Goal: Use online tool/utility: Utilize a website feature to perform a specific function

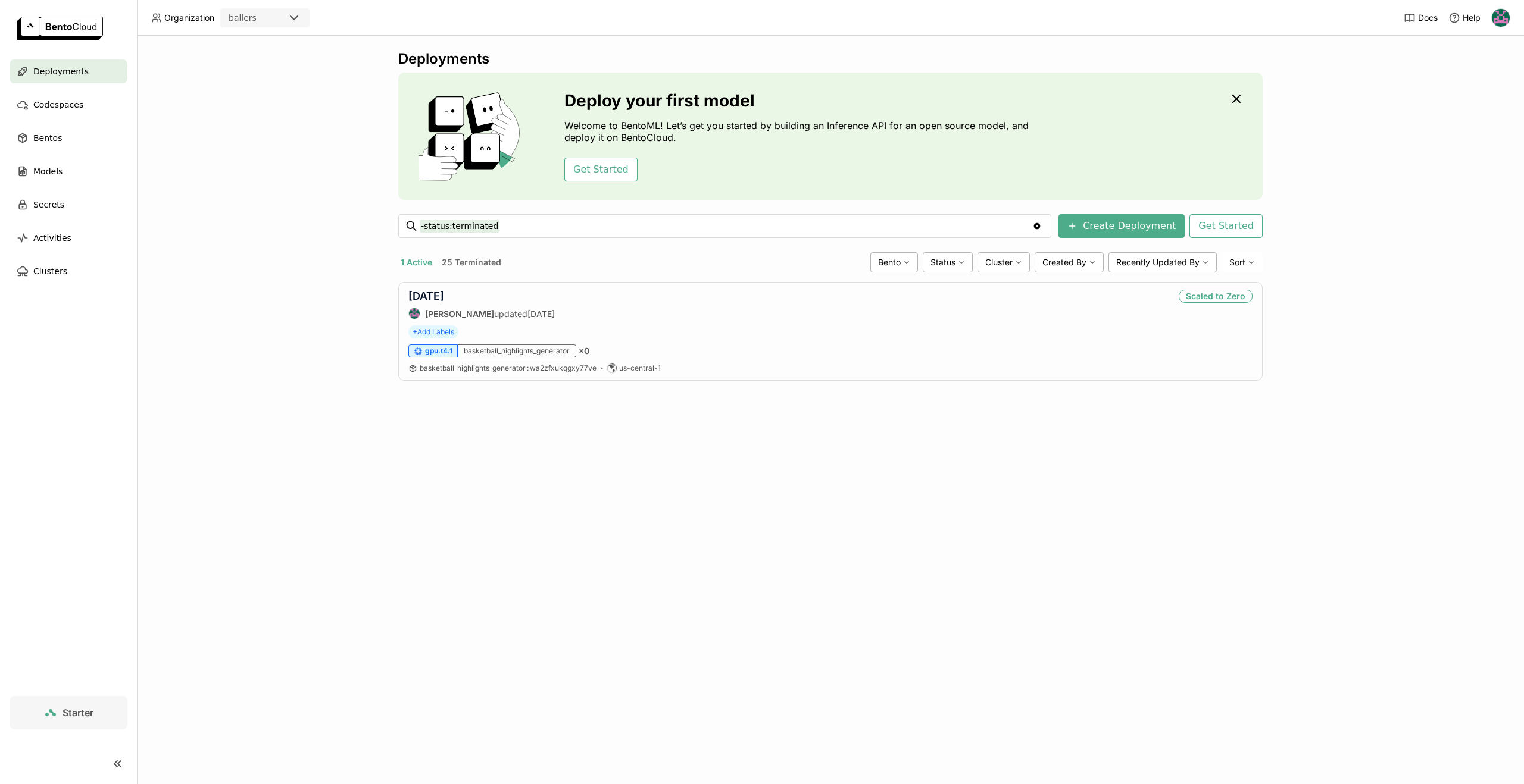
click at [1499, 16] on img at bounding box center [1500, 17] width 18 height 18
click at [1470, 64] on span "Billing" at bounding box center [1471, 63] width 22 height 11
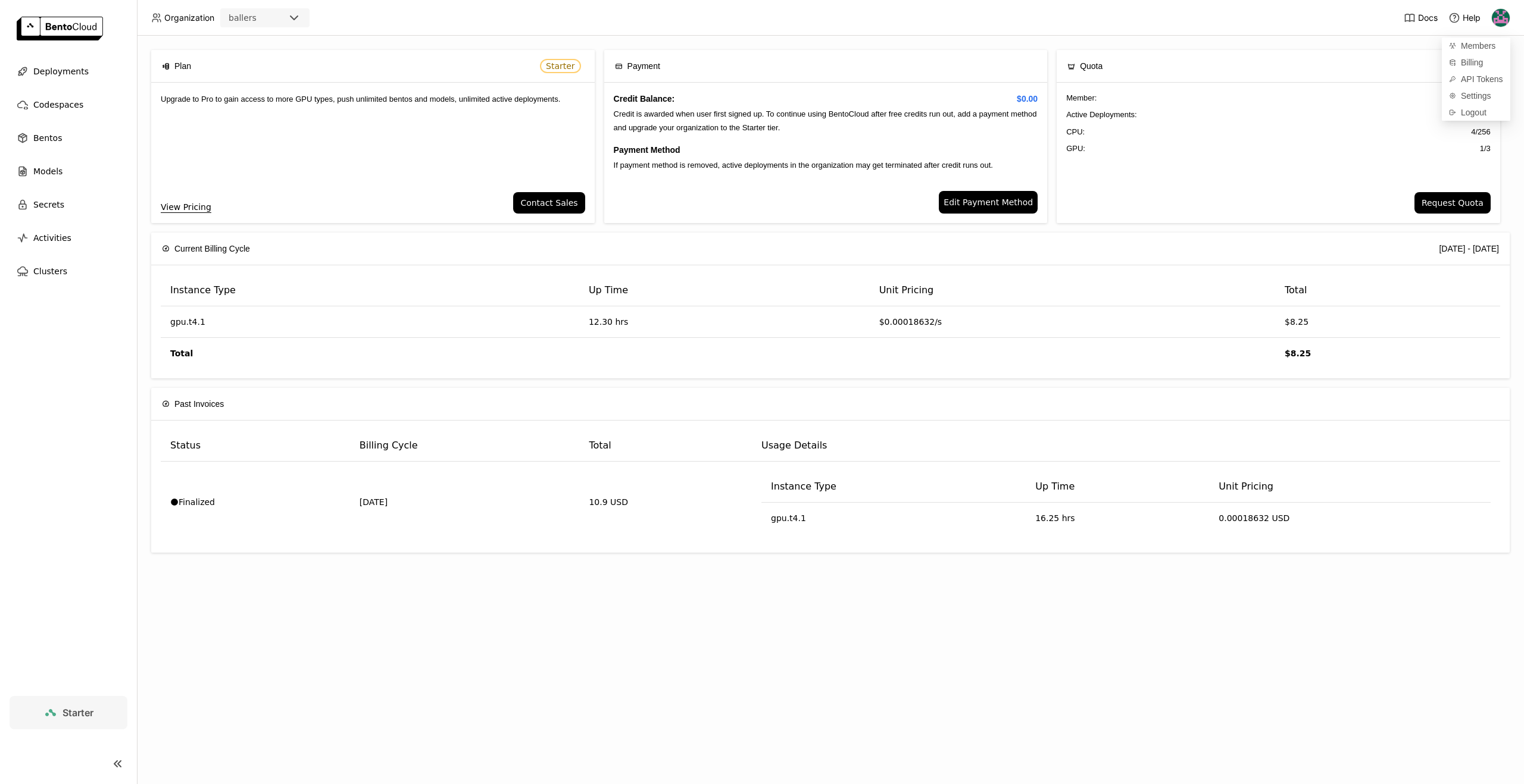
click at [1245, 290] on th "Unit Pricing" at bounding box center [1072, 290] width 405 height 32
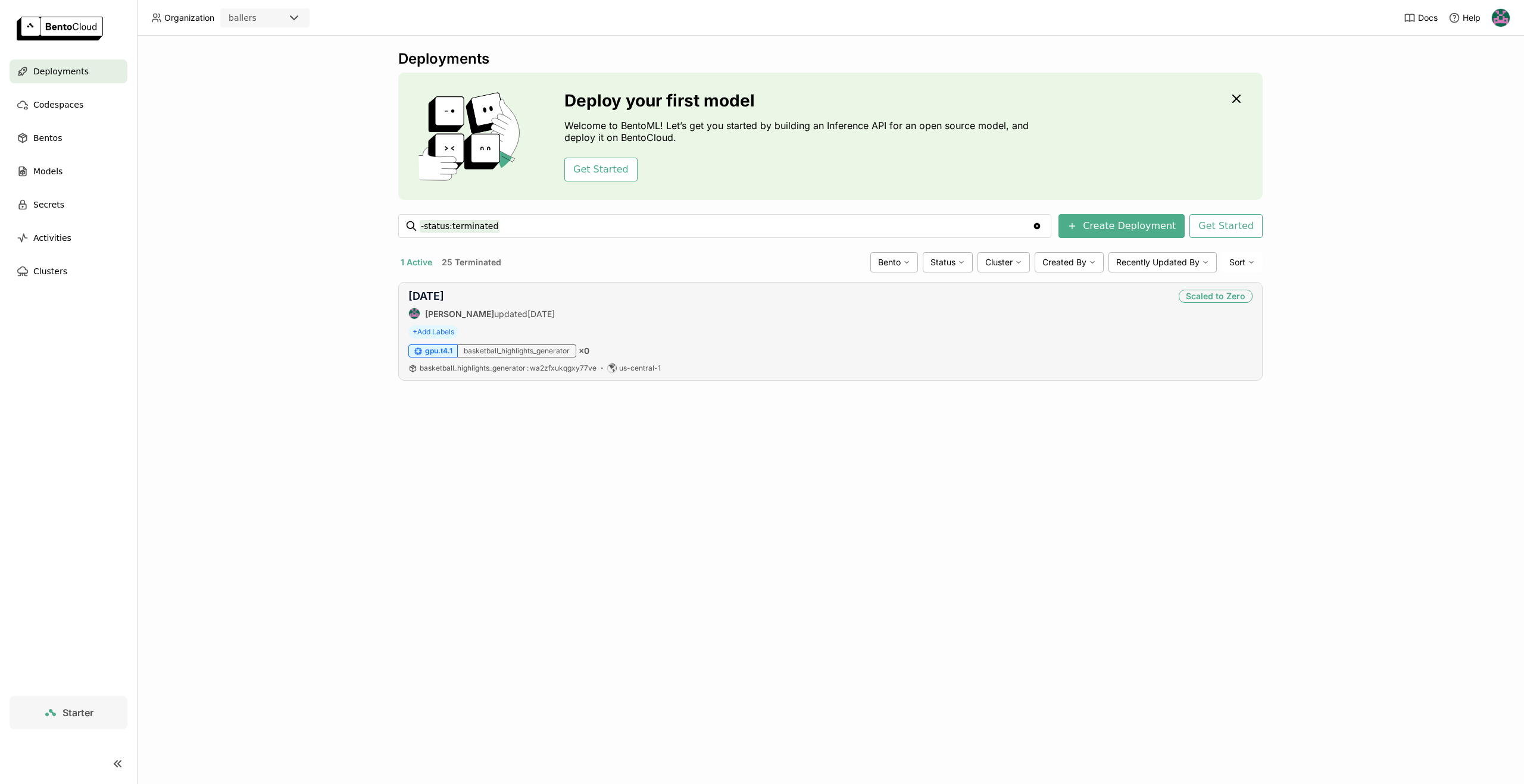
click at [657, 345] on div "gpu.t4.1 basketball_highlights_generator × 0" at bounding box center [830, 351] width 844 height 13
click at [425, 294] on link "[DATE]" at bounding box center [426, 296] width 36 height 12
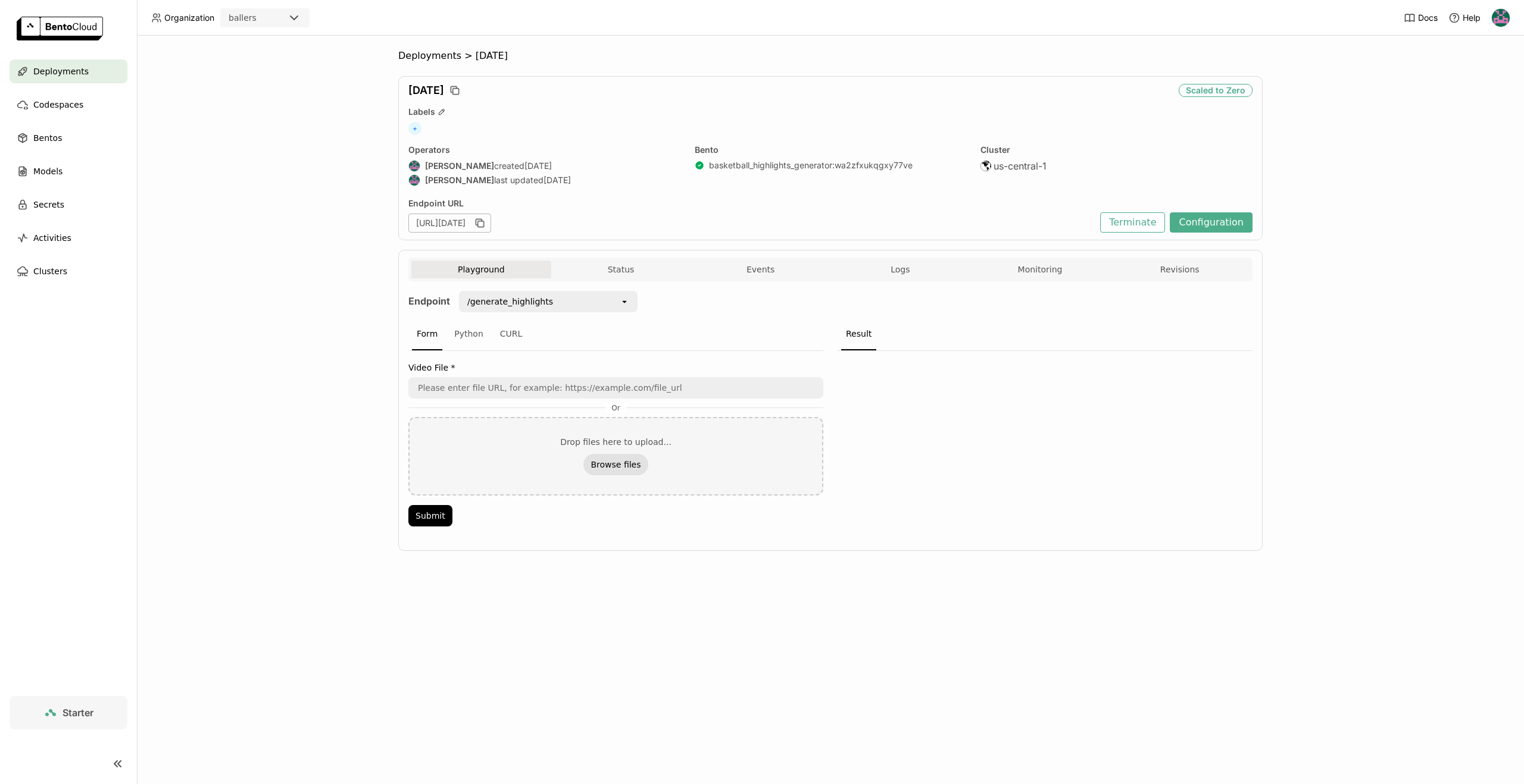
click at [621, 458] on button "Browse files" at bounding box center [615, 465] width 64 height 22
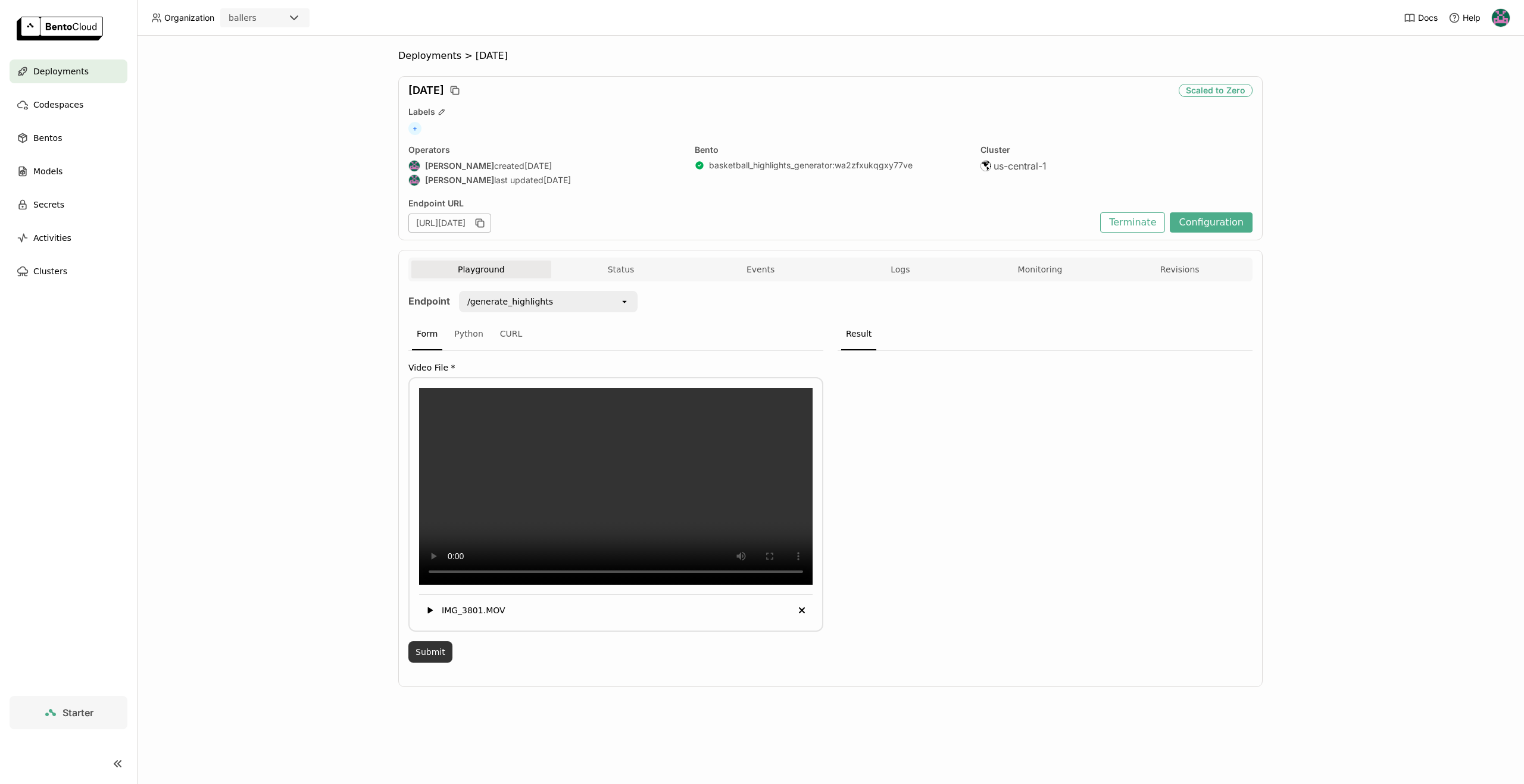
click at [447, 663] on button "Submit" at bounding box center [430, 652] width 44 height 22
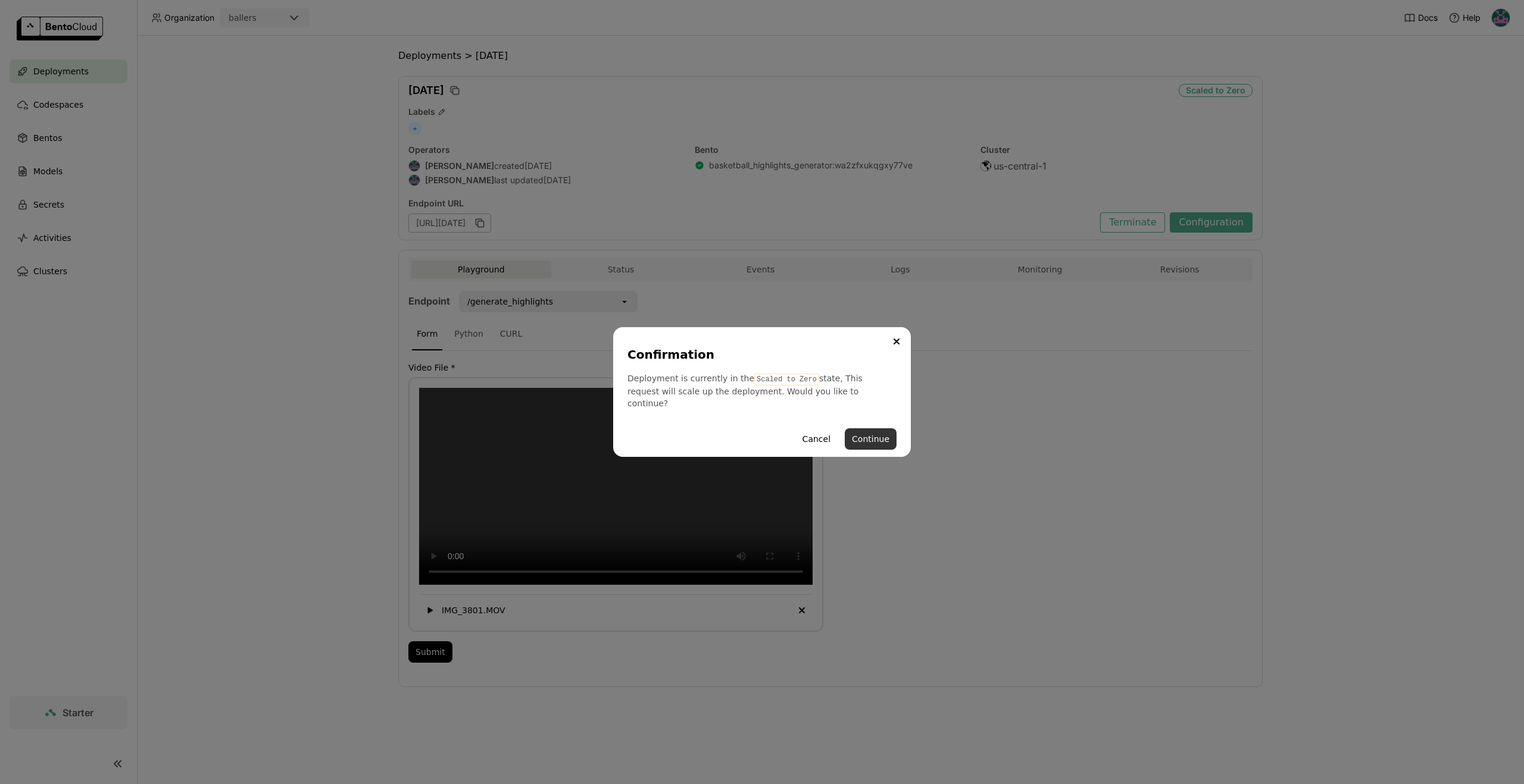
click at [866, 429] on button "Continue" at bounding box center [870, 439] width 52 height 22
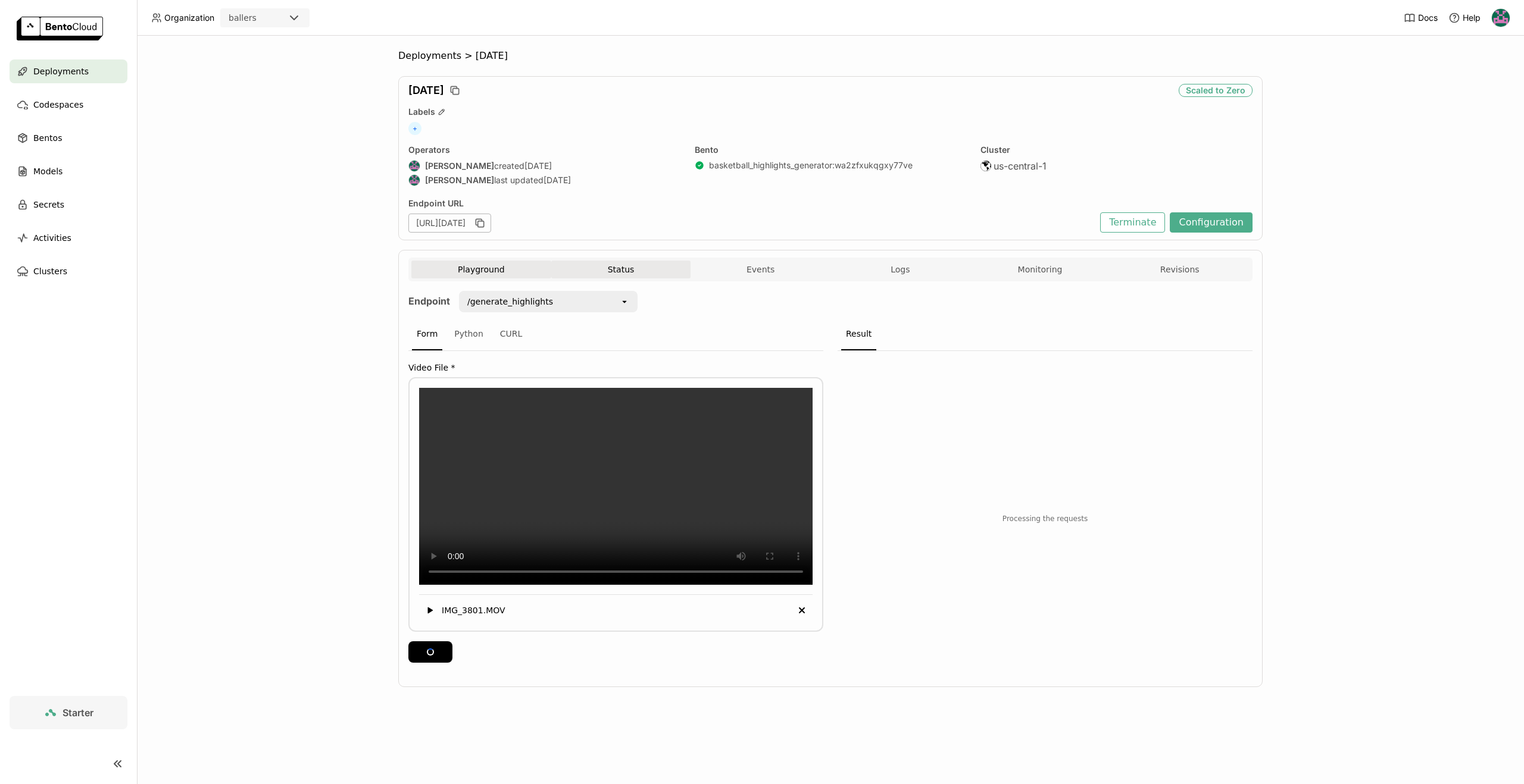
click at [631, 265] on button "Status" at bounding box center [621, 269] width 140 height 18
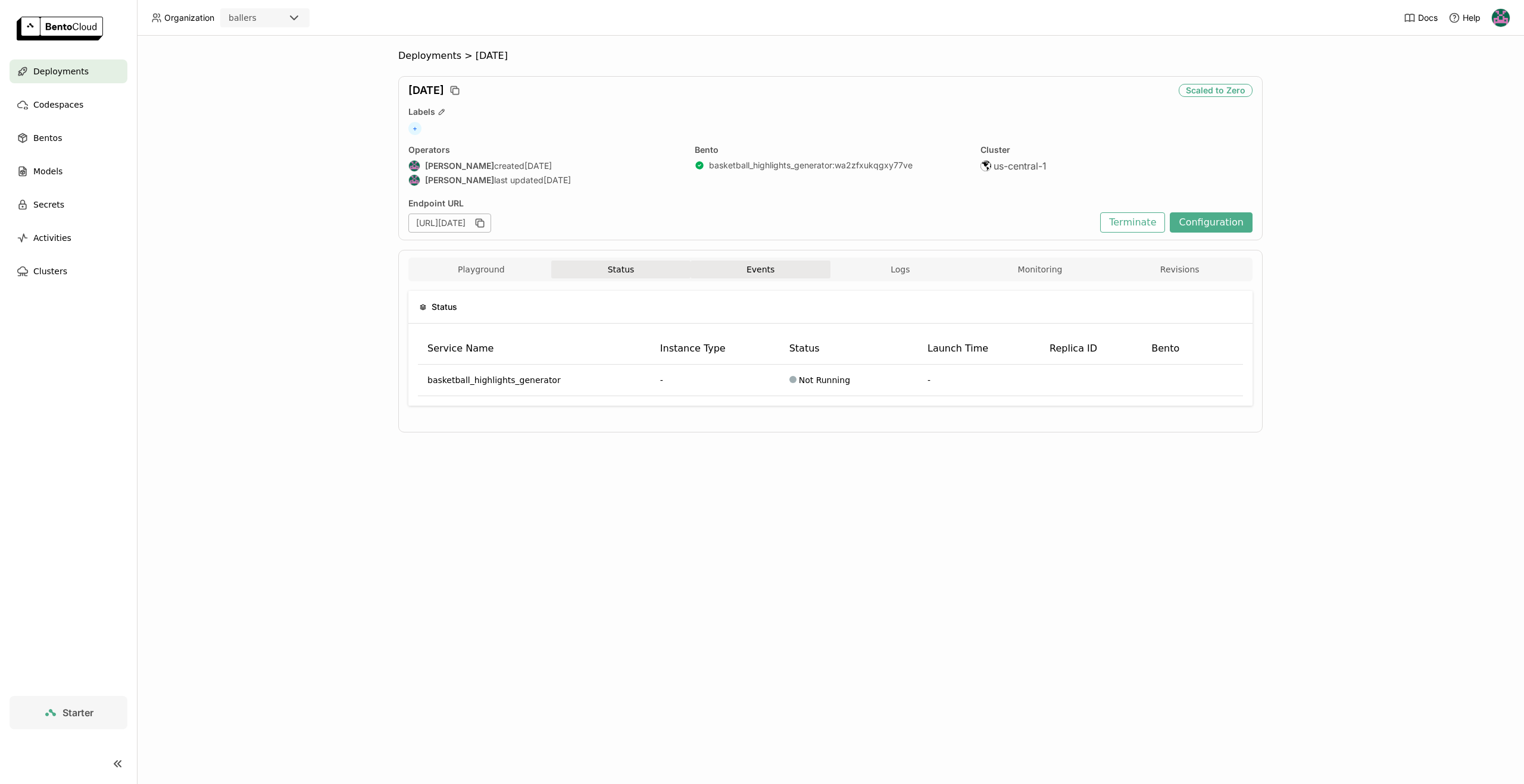
drag, startPoint x: 839, startPoint y: 258, endPoint x: 827, endPoint y: 261, distance: 12.4
click at [838, 258] on div "Playground Status Events Logs Monitoring Revisions" at bounding box center [830, 269] width 844 height 24
click at [790, 266] on button "Events" at bounding box center [760, 269] width 140 height 18
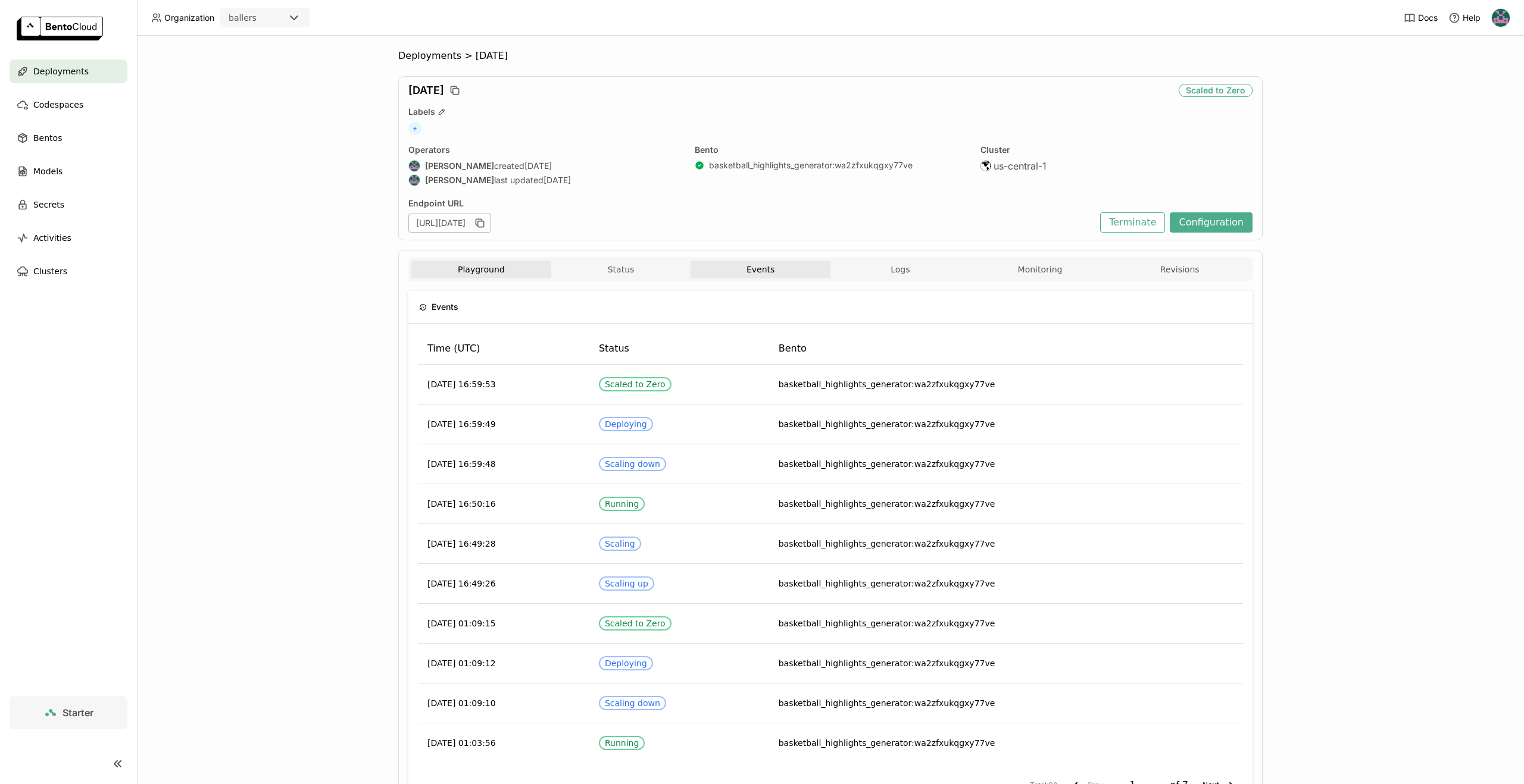
click at [522, 269] on button "Playground" at bounding box center [481, 269] width 140 height 18
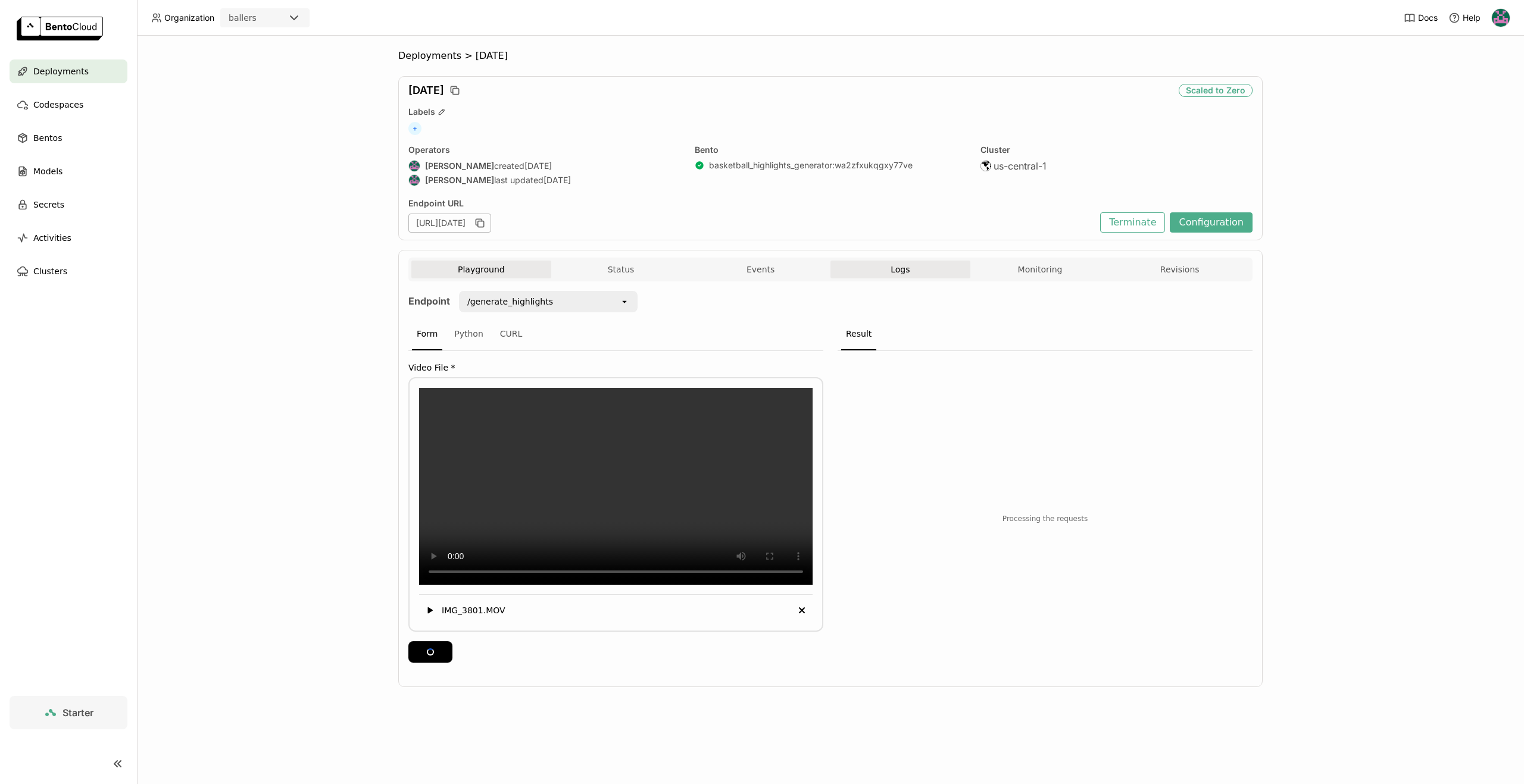
click at [903, 272] on span "Logs" at bounding box center [900, 269] width 19 height 11
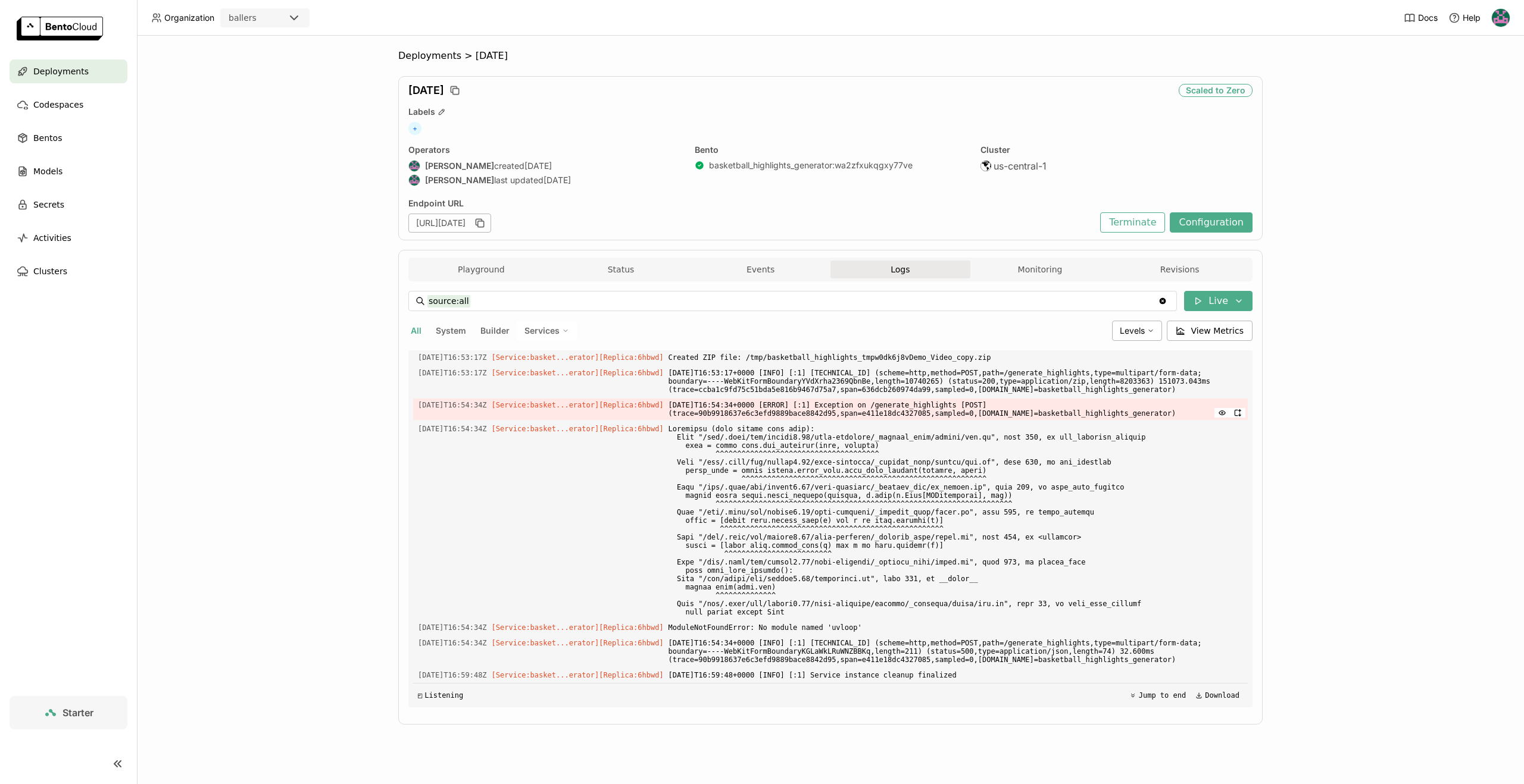
scroll to position [3183, 0]
drag, startPoint x: 846, startPoint y: 625, endPoint x: 869, endPoint y: 625, distance: 23.0
click at [869, 625] on span "ModuleNotFoundError: No module named 'uvloop'" at bounding box center [956, 627] width 575 height 13
click at [500, 277] on button "Playground" at bounding box center [481, 269] width 140 height 18
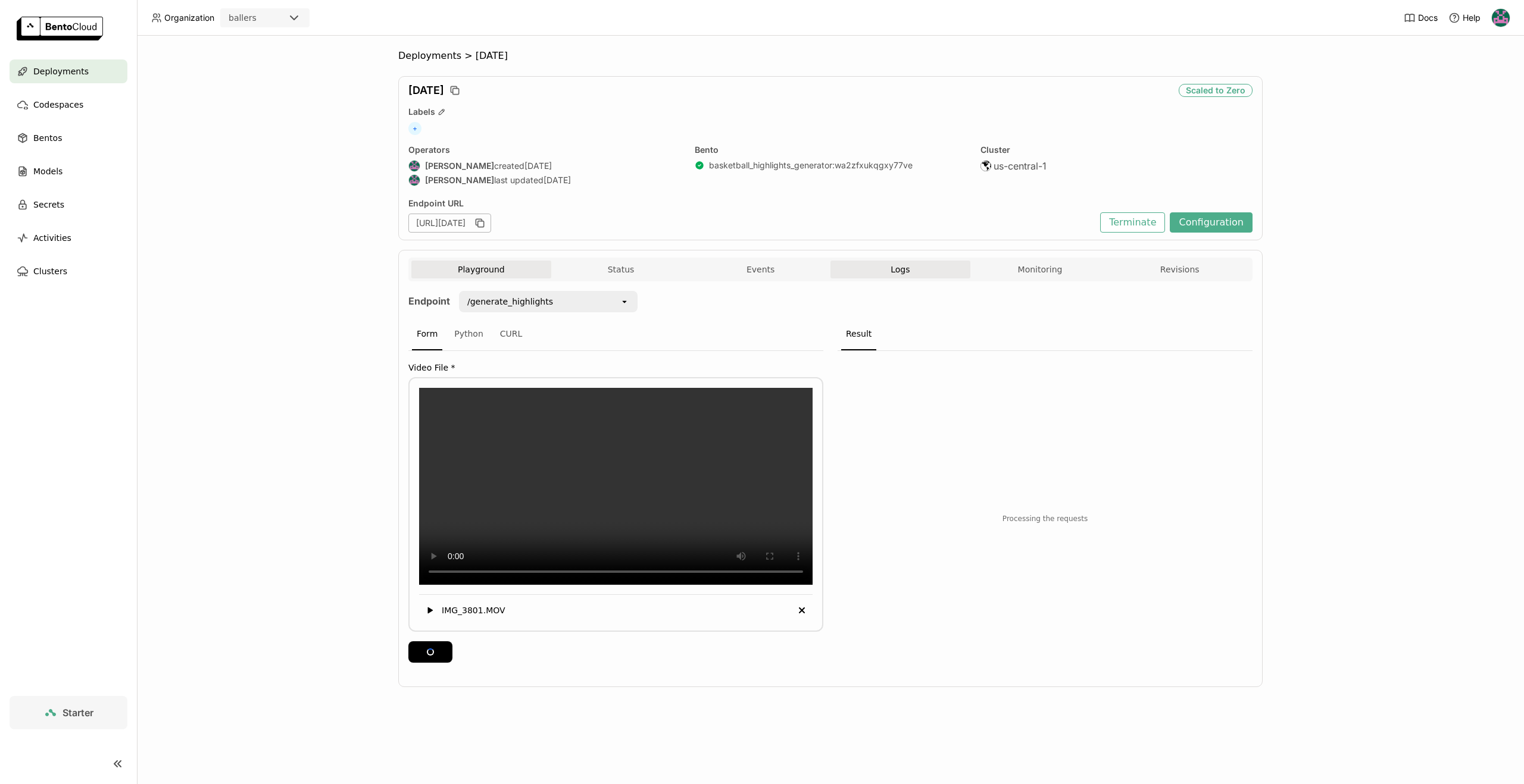
click at [894, 276] on button "Logs" at bounding box center [900, 269] width 140 height 18
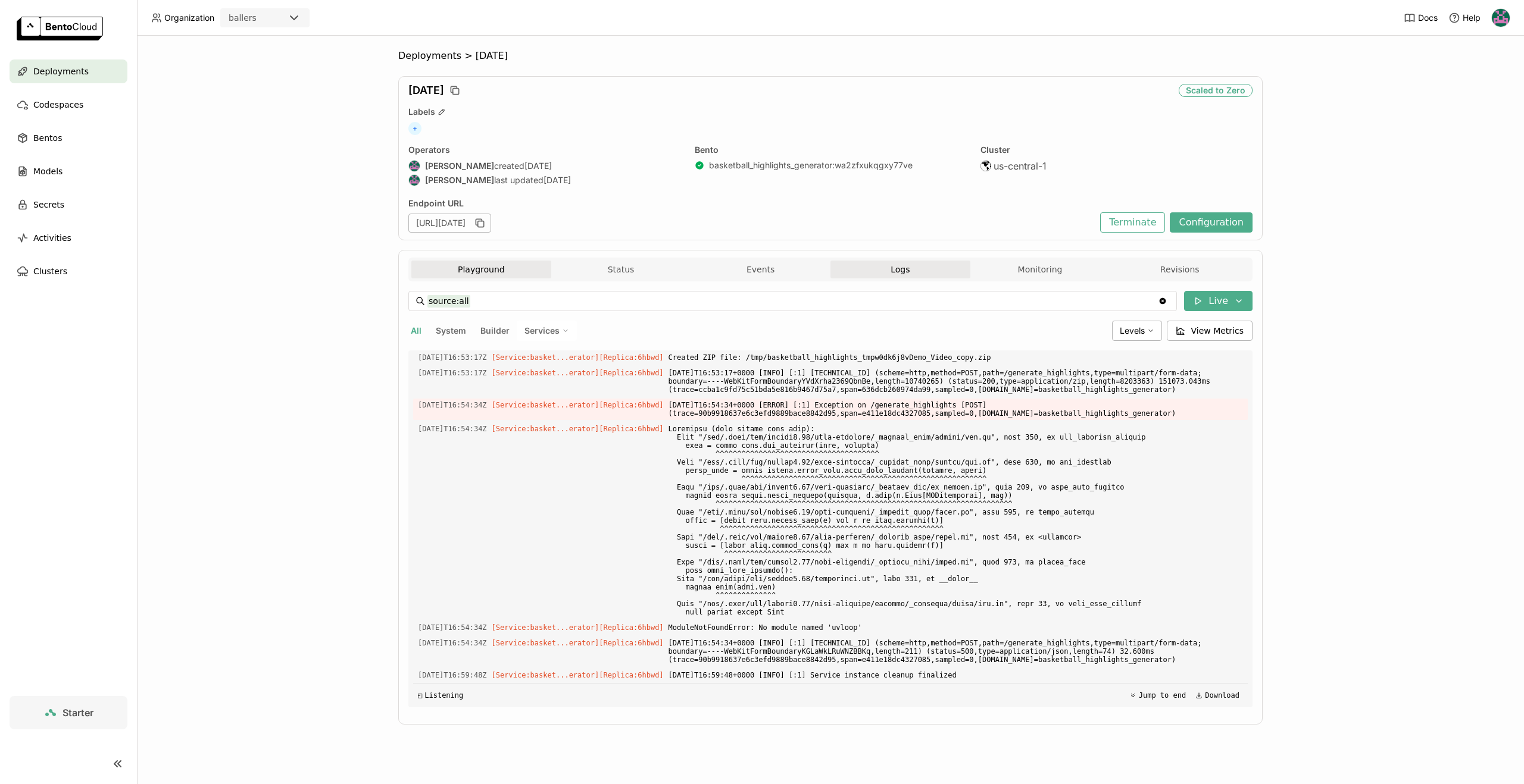
click at [504, 269] on button "Playground" at bounding box center [481, 269] width 140 height 18
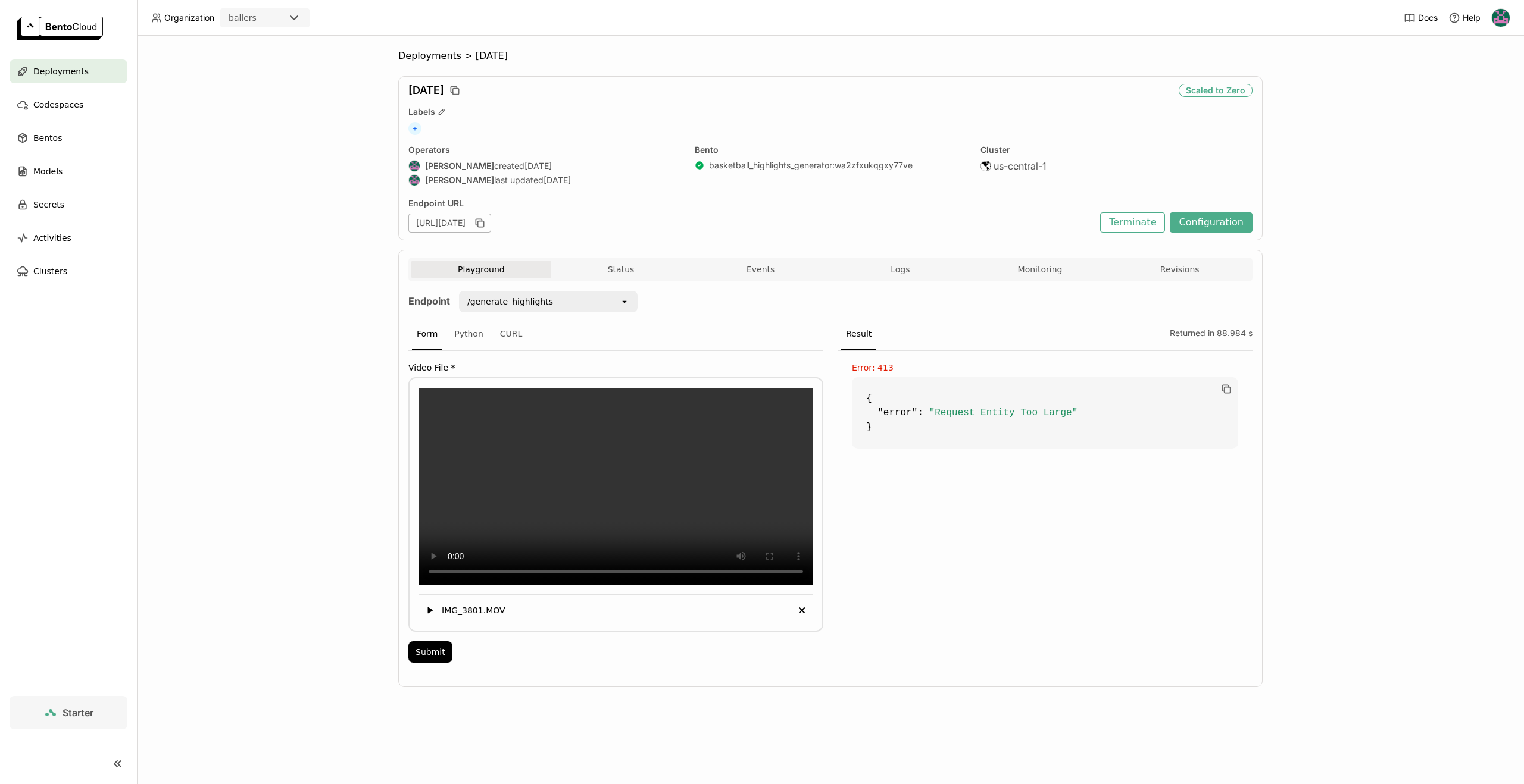
drag, startPoint x: 854, startPoint y: 364, endPoint x: 990, endPoint y: 448, distance: 159.8
click at [1002, 432] on div "Error: 413 { "error" : "Request Entity Too Large" }" at bounding box center [1045, 510] width 415 height 319
